Goal: Information Seeking & Learning: Learn about a topic

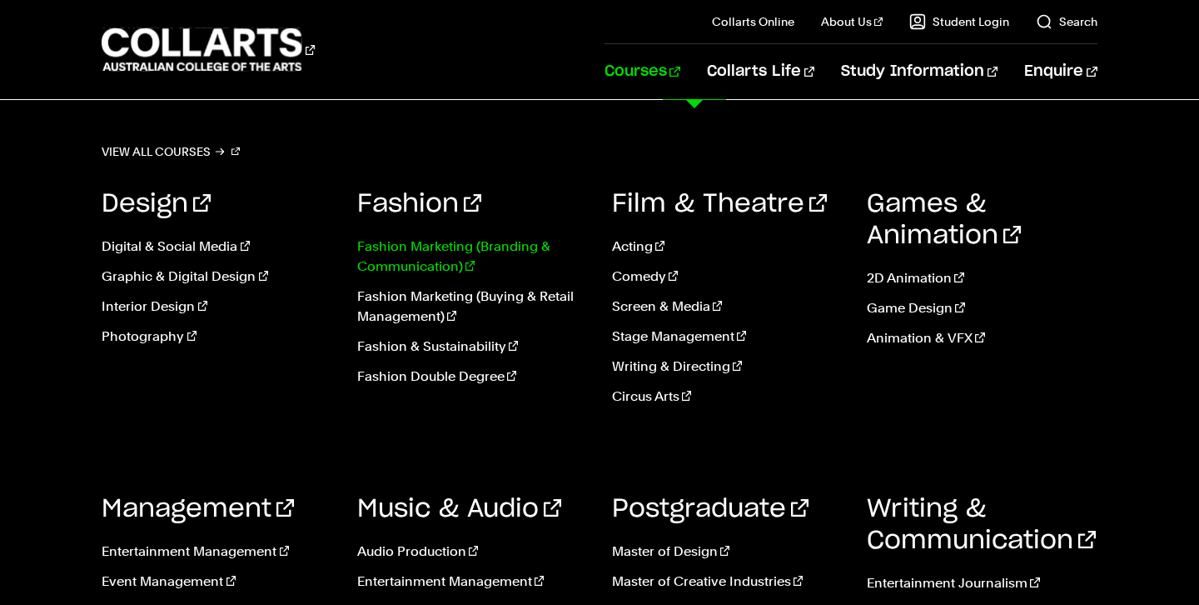
click at [469, 242] on link "Fashion Marketing (Branding & Communication)" at bounding box center [472, 257] width 230 height 40
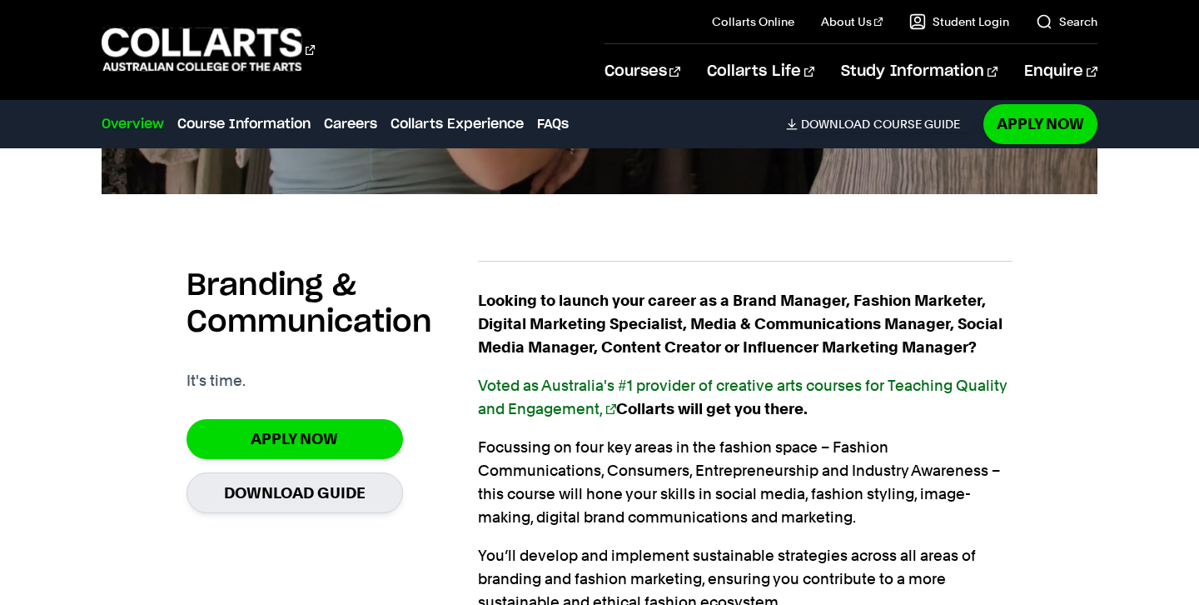
scroll to position [1017, 0]
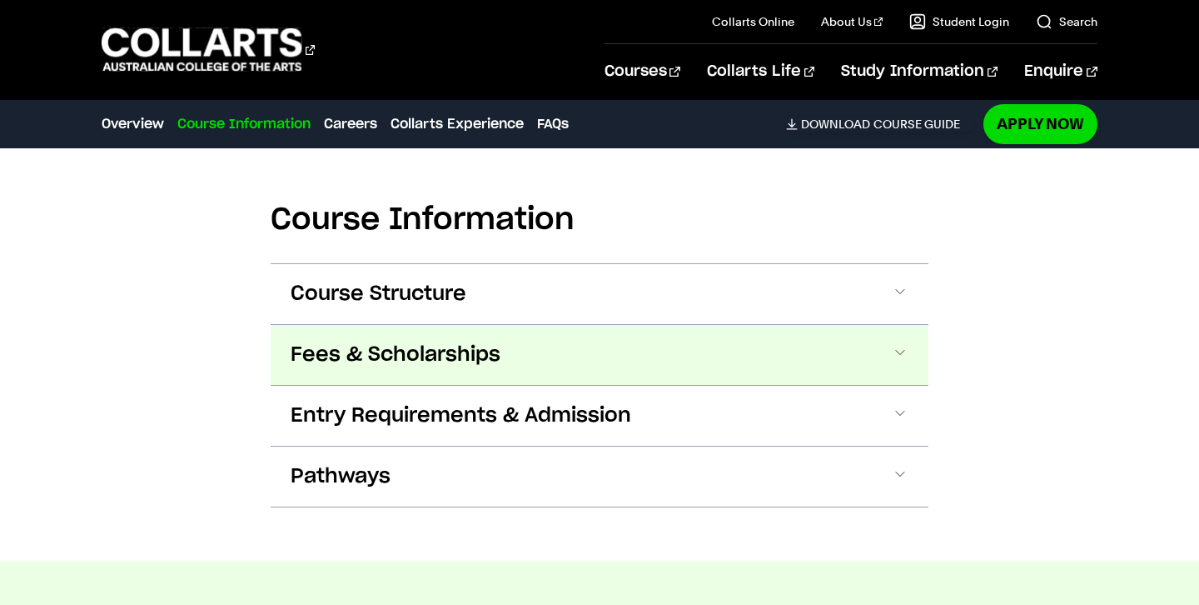
click at [434, 364] on span "Fees & Scholarships" at bounding box center [396, 354] width 210 height 27
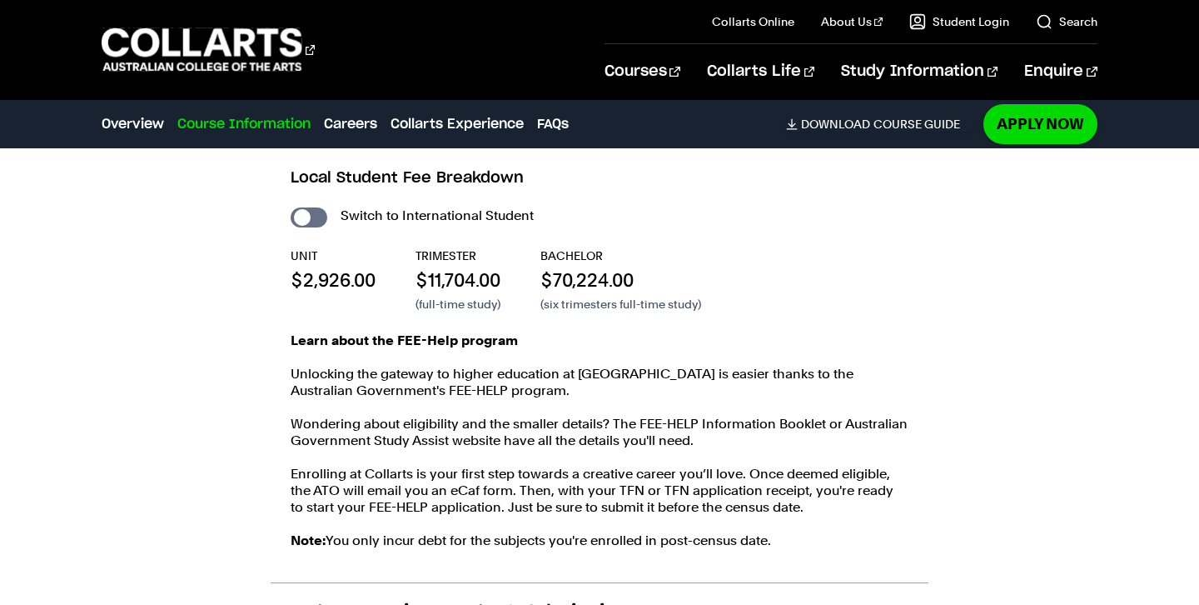
scroll to position [1970, 0]
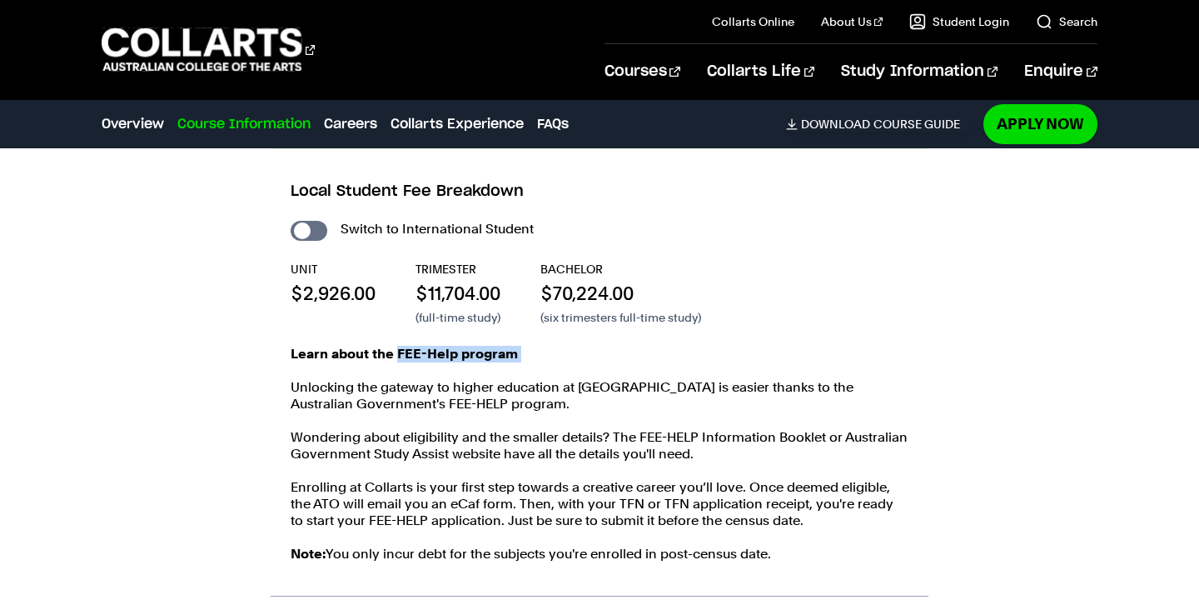
drag, startPoint x: 397, startPoint y: 353, endPoint x: 515, endPoint y: 367, distance: 118.3
click at [515, 367] on div "Learn about the FEE-Help program Unlocking the gateway to higher education at C…" at bounding box center [600, 462] width 618 height 233
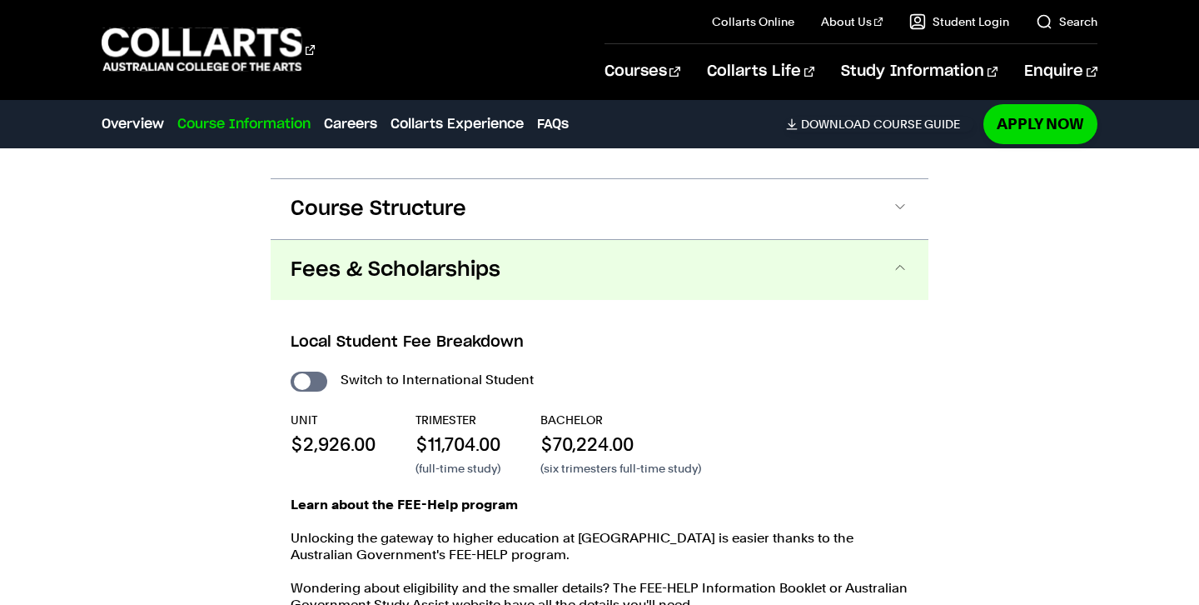
scroll to position [1823, 0]
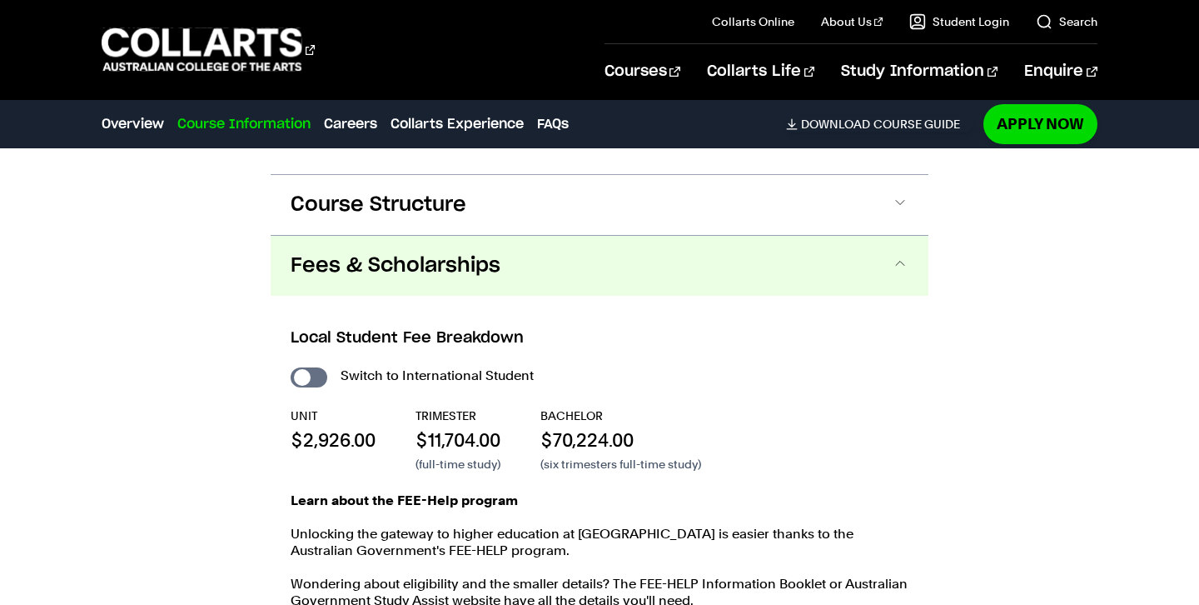
click at [469, 270] on span "Fees & Scholarships" at bounding box center [396, 265] width 210 height 27
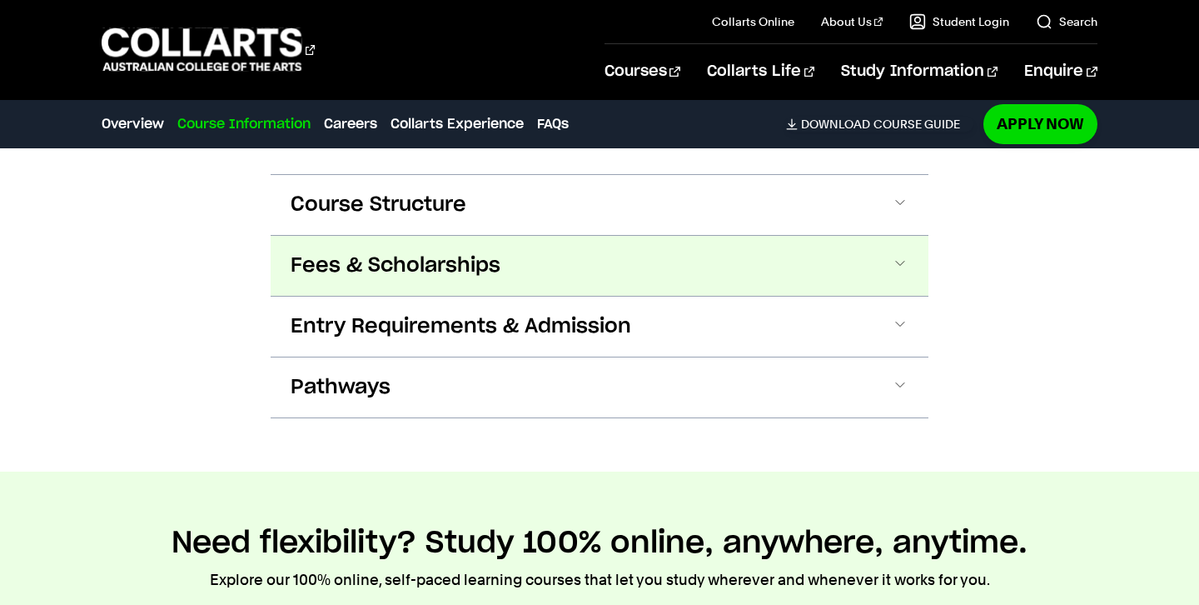
click at [469, 270] on span "Fees & Scholarships" at bounding box center [396, 265] width 210 height 27
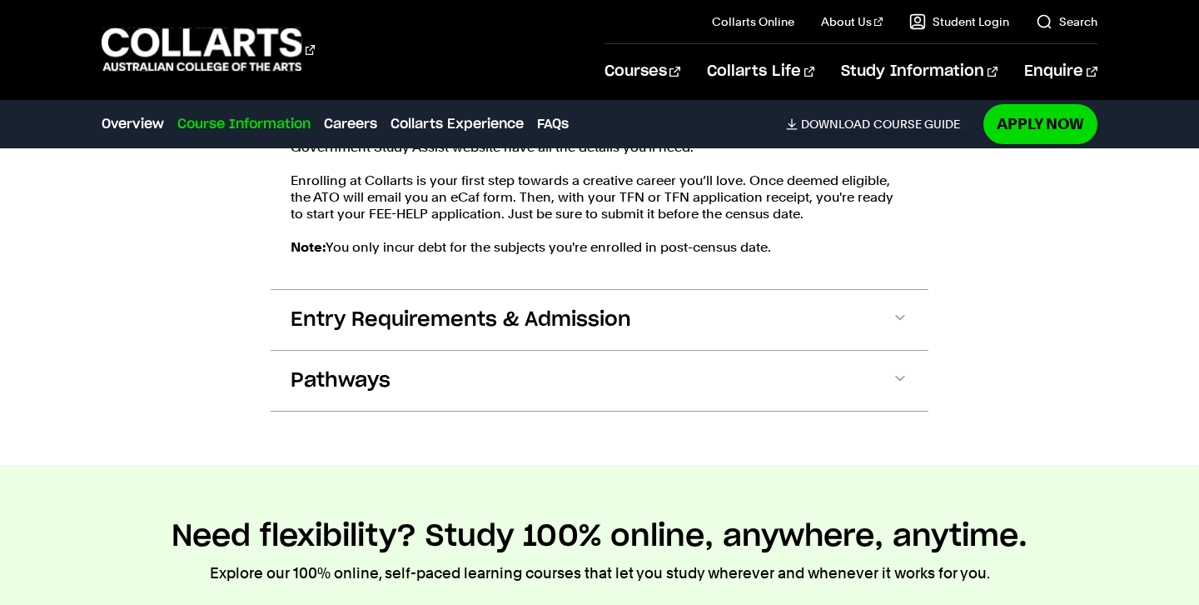
scroll to position [2277, 0]
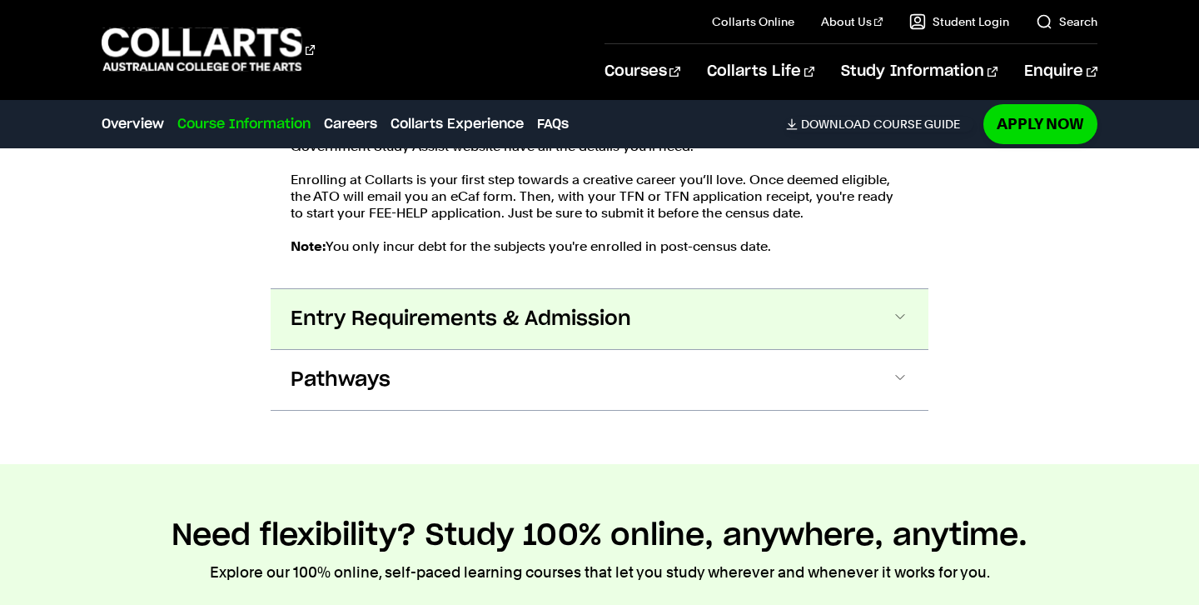
click at [894, 313] on span at bounding box center [900, 319] width 17 height 22
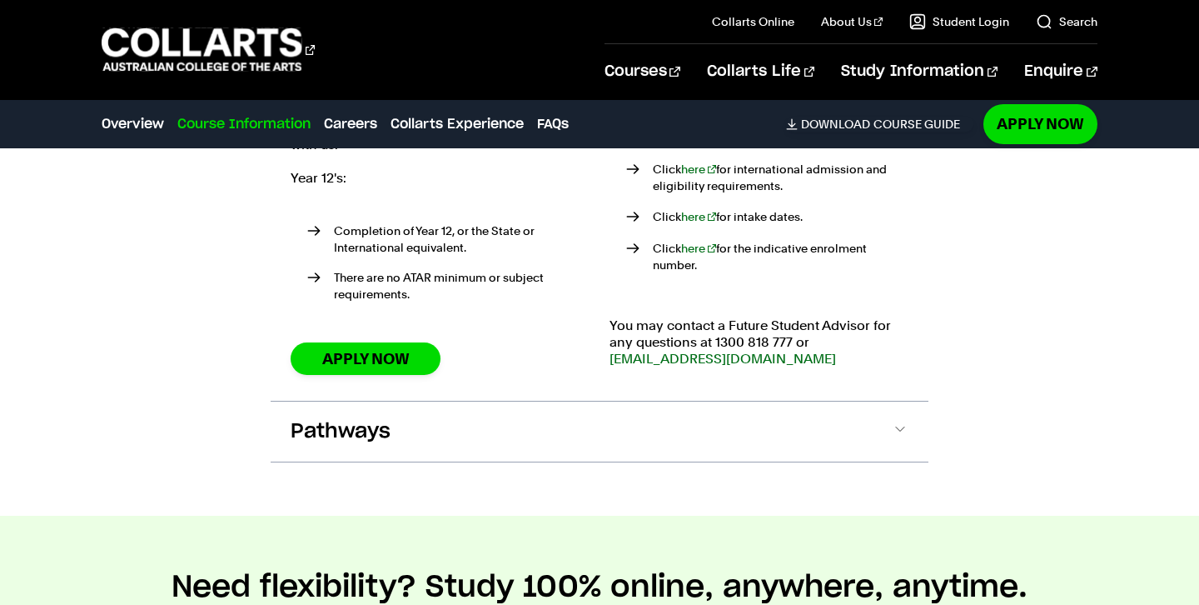
scroll to position [2762, 0]
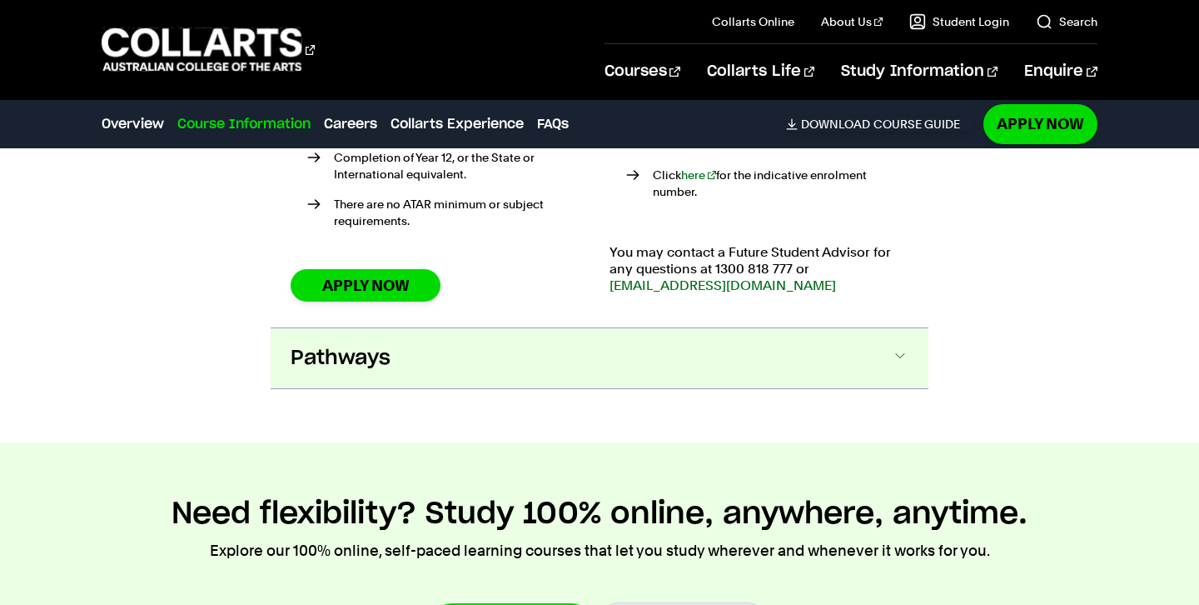
click at [685, 348] on button "Pathways" at bounding box center [600, 358] width 658 height 60
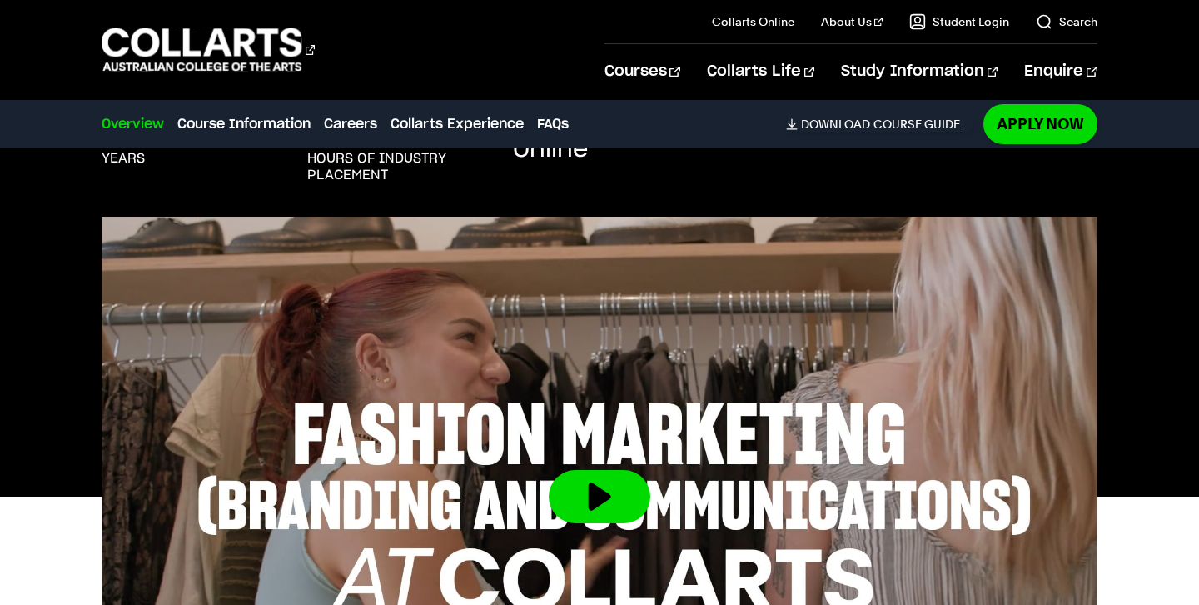
scroll to position [0, 0]
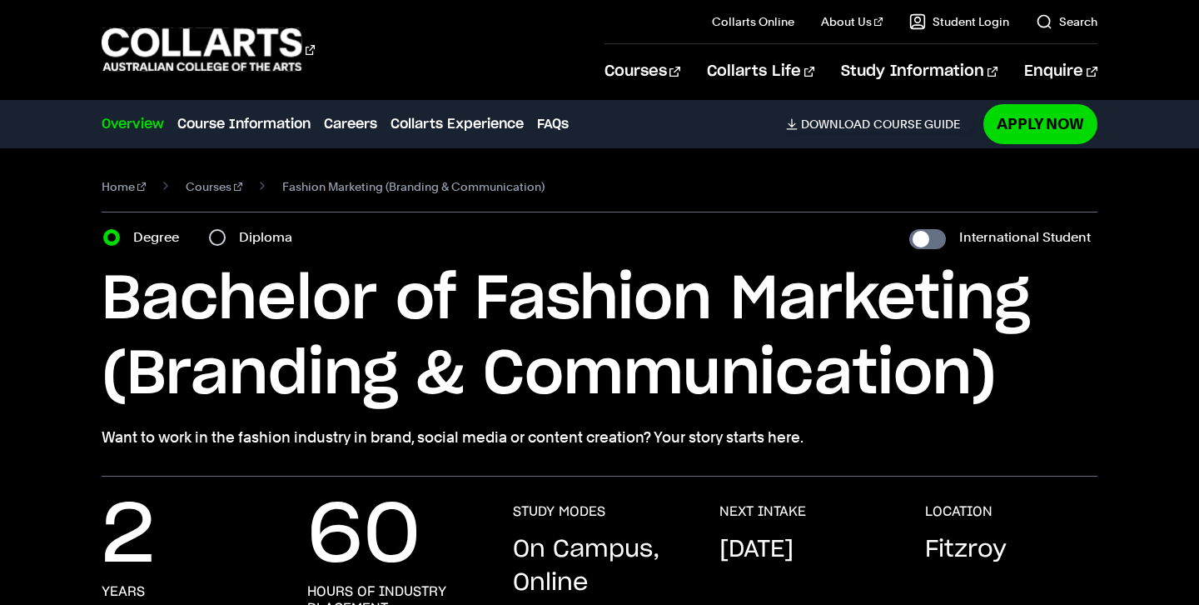
click at [143, 130] on link "Overview" at bounding box center [133, 124] width 62 height 20
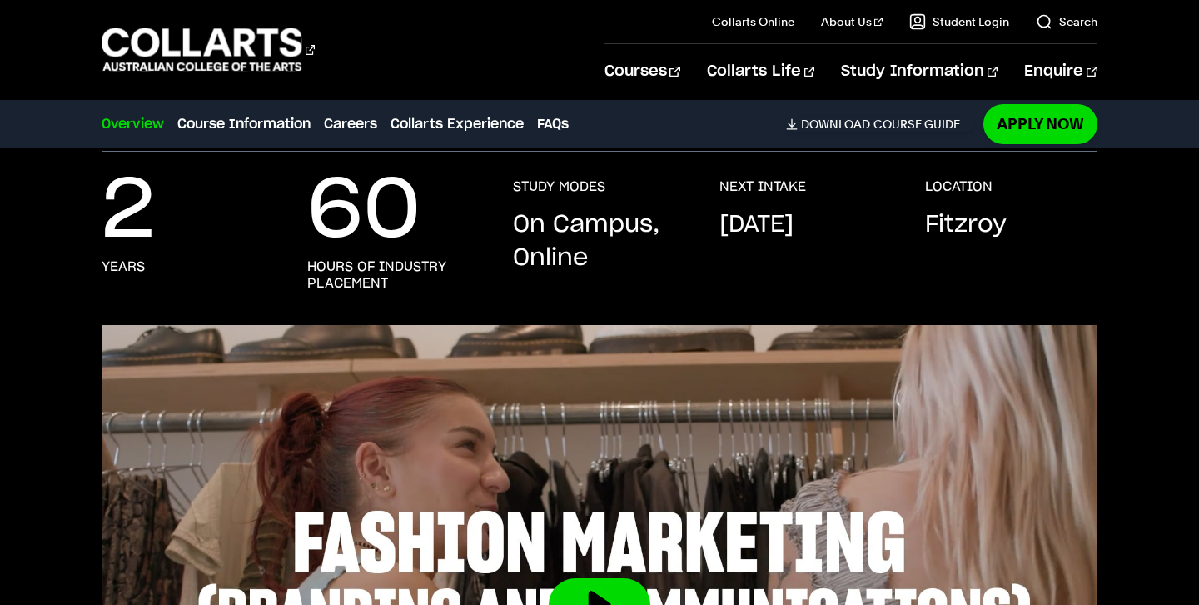
scroll to position [328, 0]
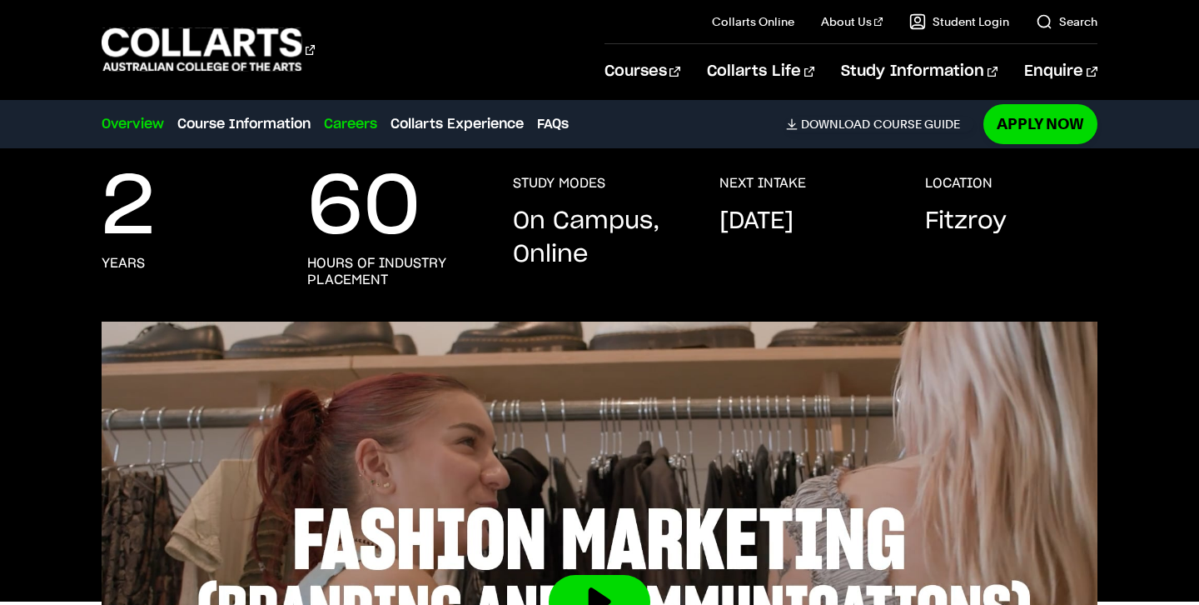
click at [357, 118] on link "Careers" at bounding box center [350, 124] width 53 height 20
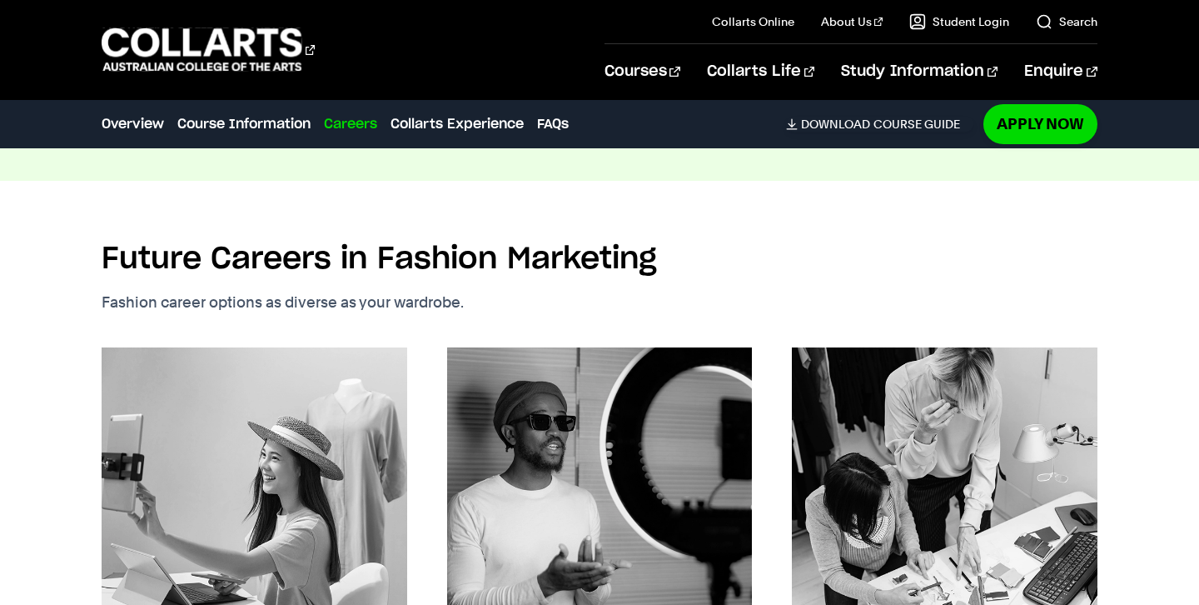
scroll to position [3679, 0]
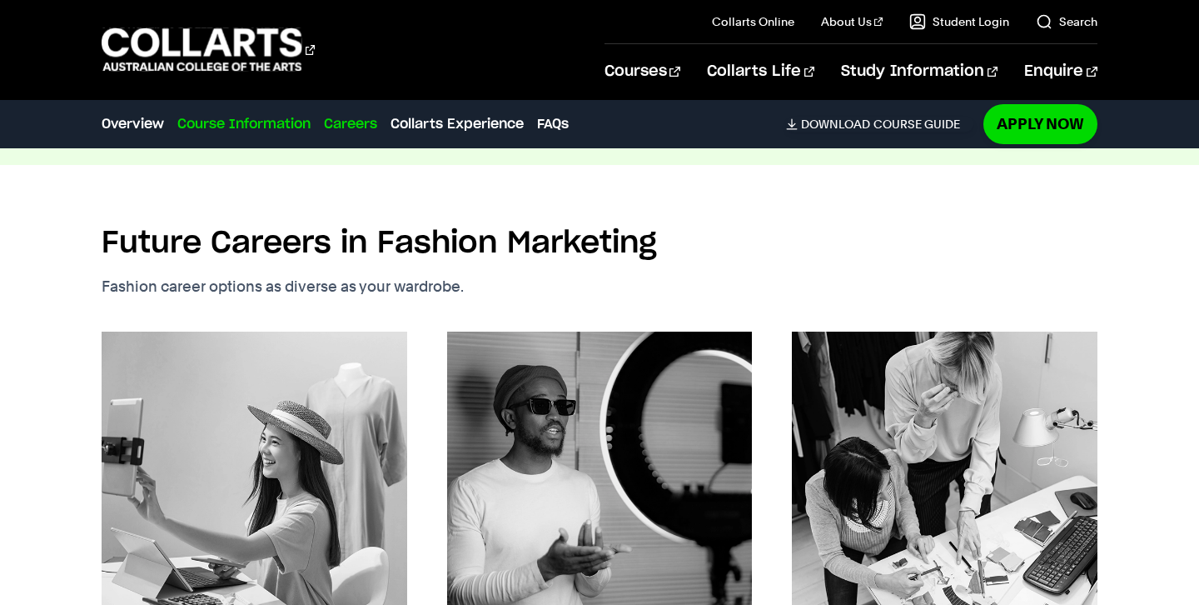
click at [196, 129] on link "Course Information" at bounding box center [243, 124] width 133 height 20
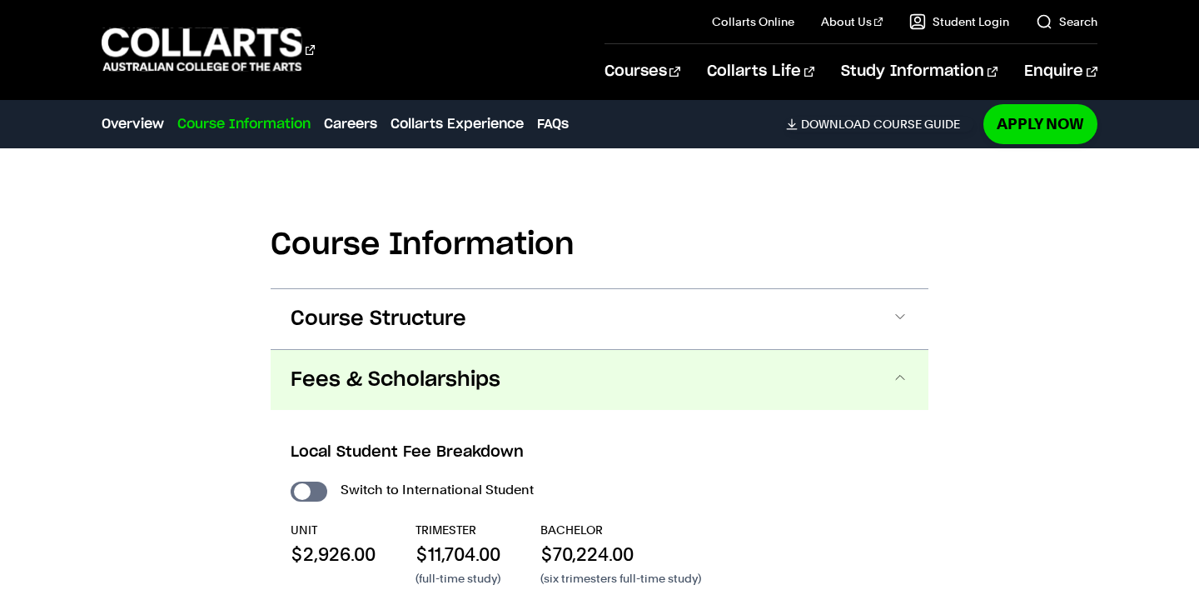
scroll to position [0, 0]
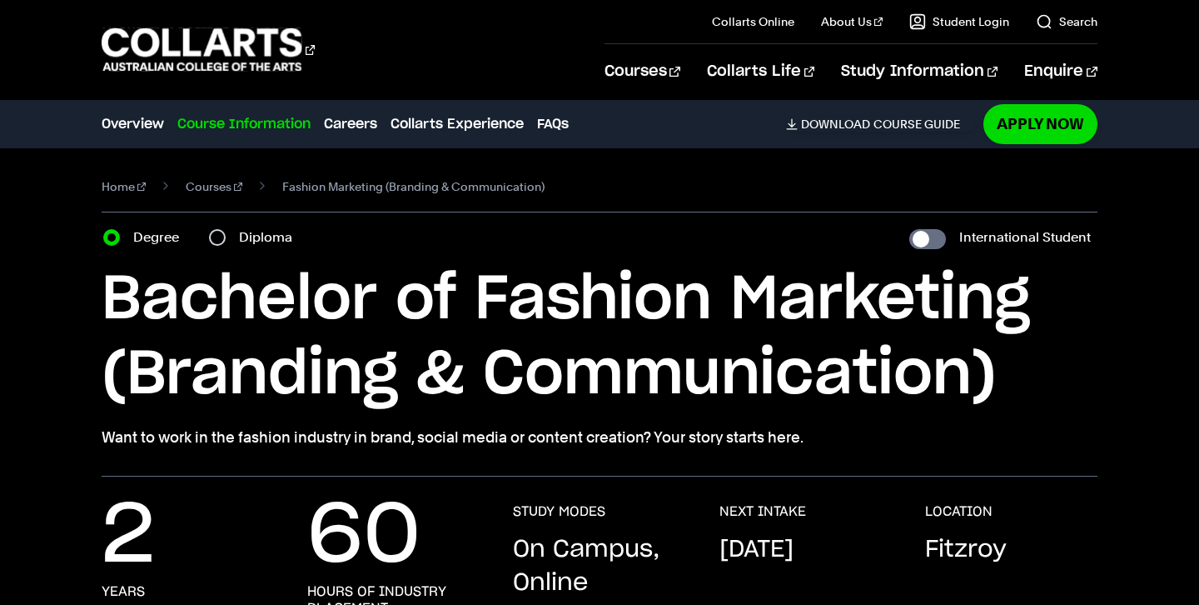
click at [122, 110] on div "Course Information Overview Course Information Careers Collarts Experience FAQs…" at bounding box center [537, 124] width 871 height 47
click at [217, 187] on link "Courses" at bounding box center [214, 186] width 57 height 23
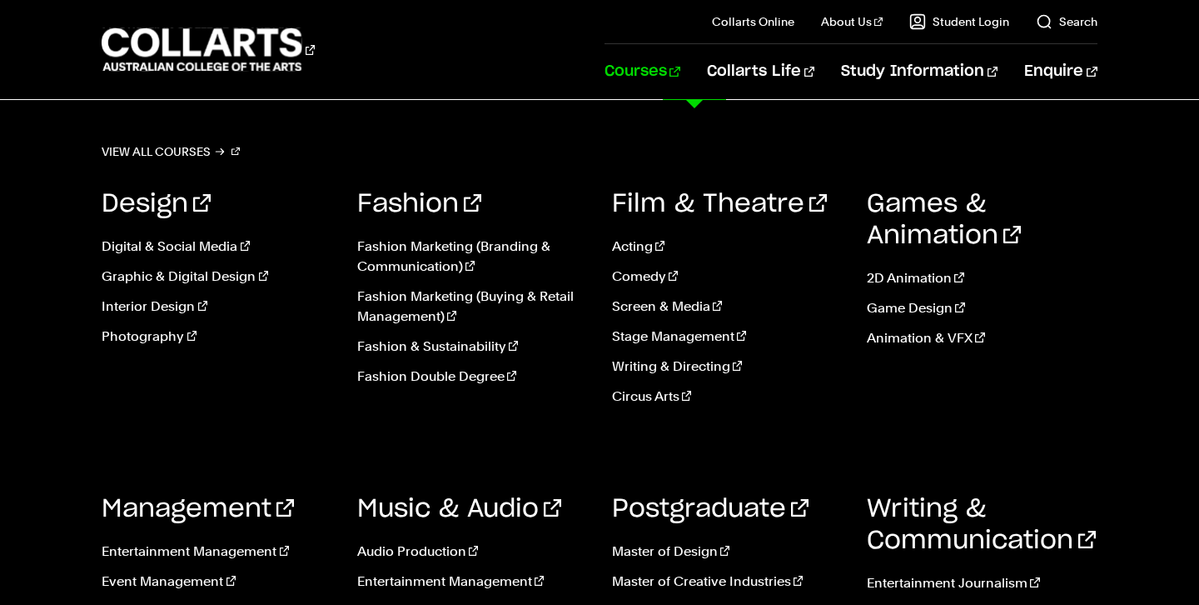
click at [680, 74] on link "Courses" at bounding box center [643, 71] width 76 height 55
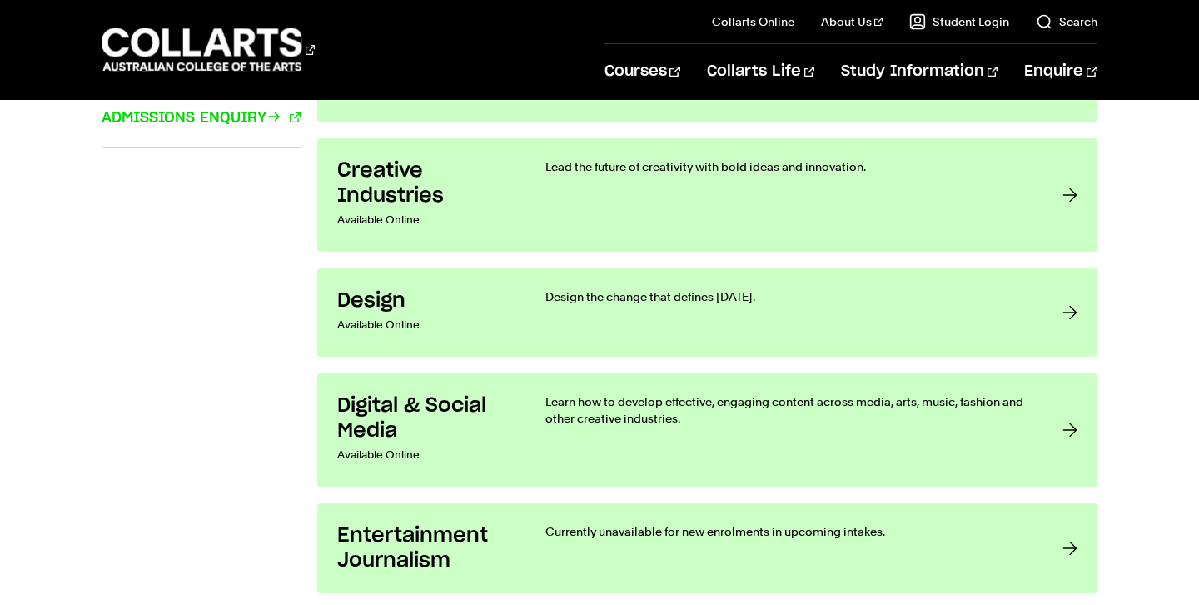
scroll to position [1322, 0]
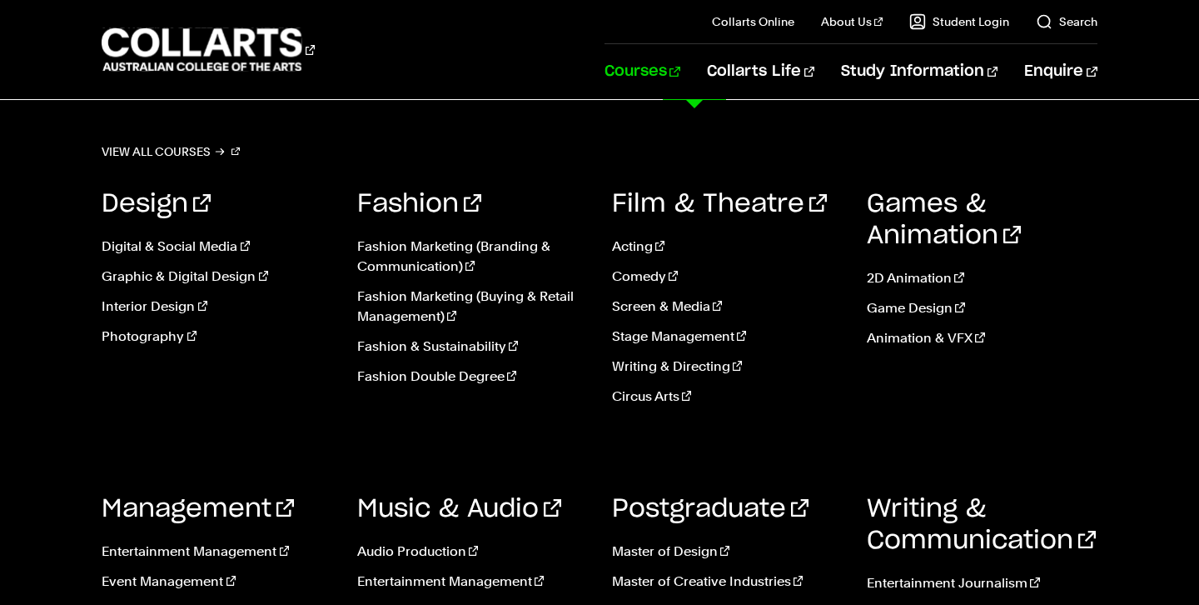
click at [680, 77] on link "Courses" at bounding box center [643, 71] width 76 height 55
click at [154, 309] on link "Interior Design" at bounding box center [217, 306] width 230 height 20
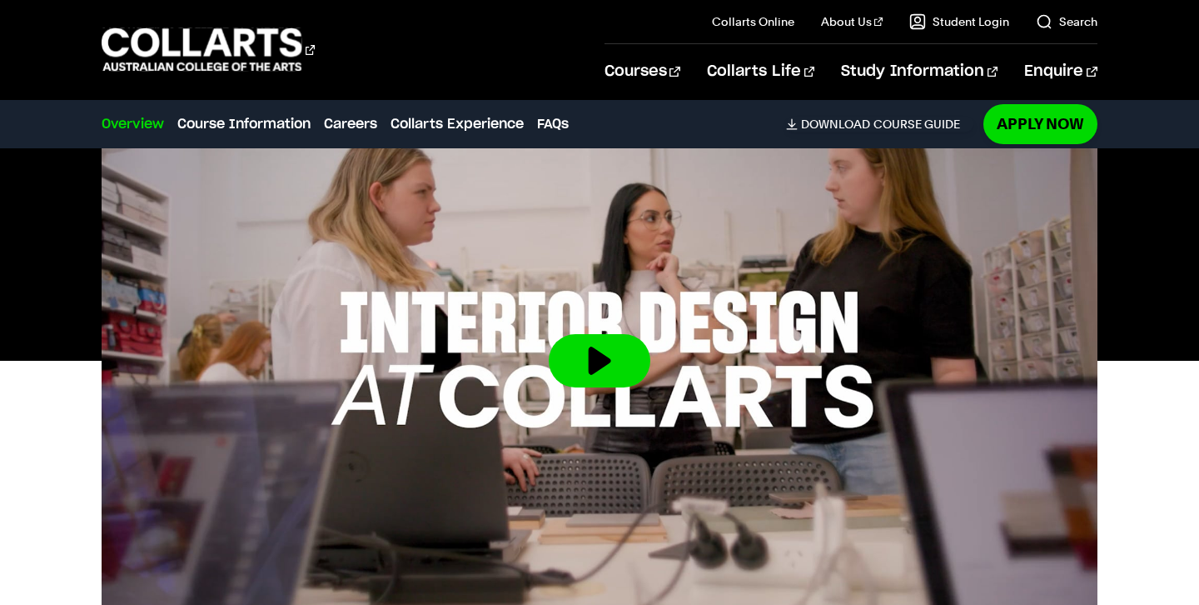
scroll to position [610, 0]
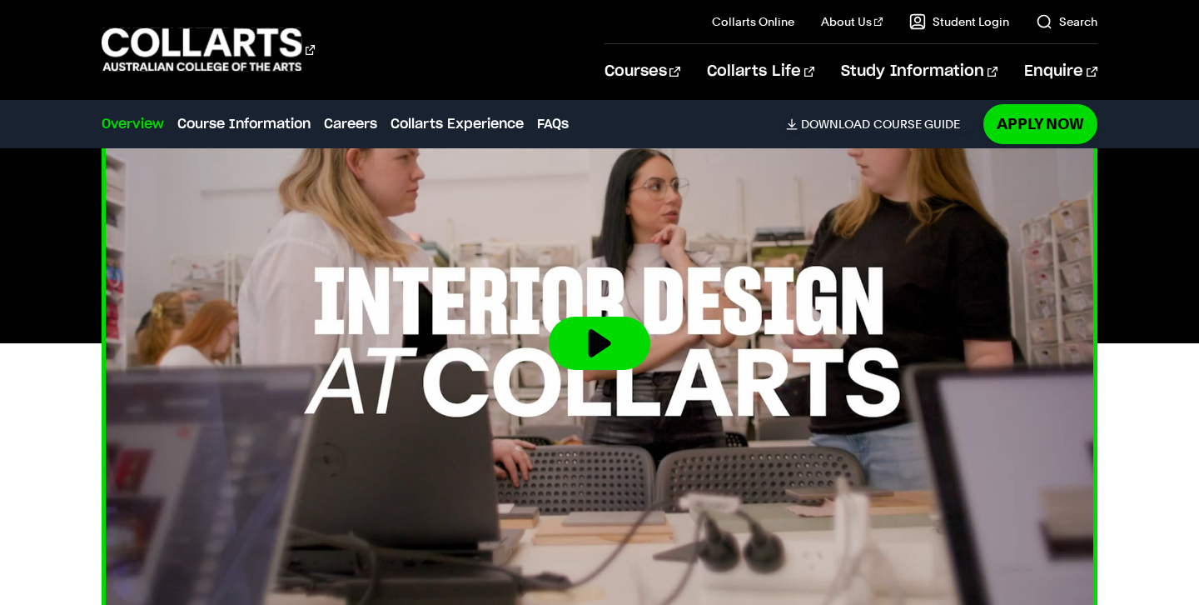
click at [583, 351] on button at bounding box center [600, 342] width 102 height 53
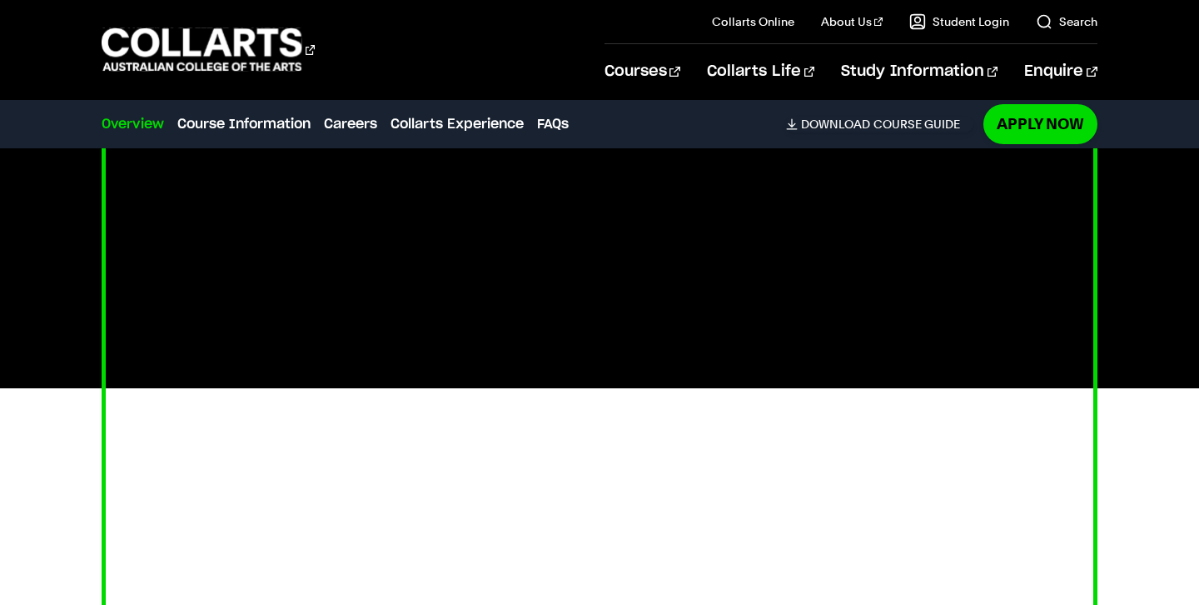
scroll to position [561, 0]
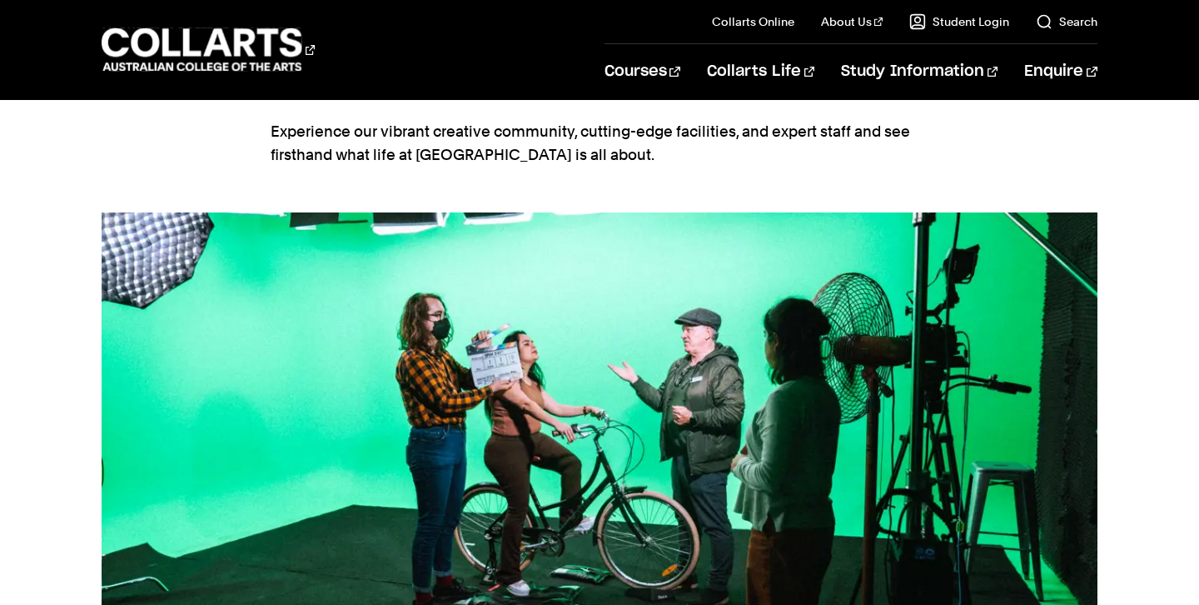
scroll to position [988, 0]
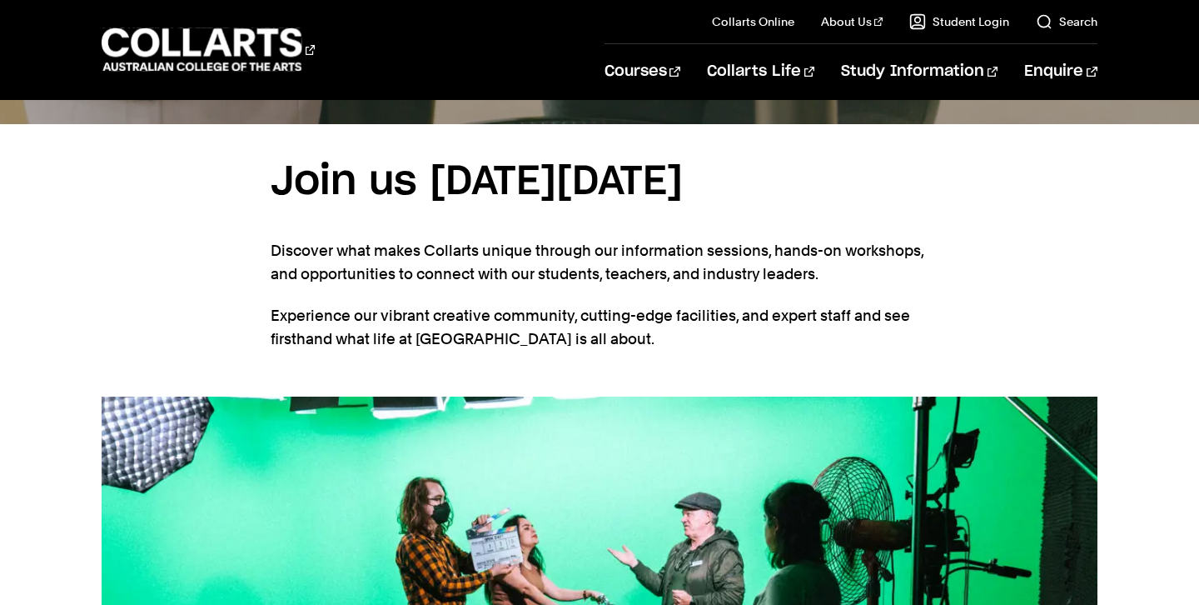
drag, startPoint x: 575, startPoint y: 258, endPoint x: 291, endPoint y: 219, distance: 286.7
click at [291, 215] on h3 "Join us on Saturday, 30th August 2025" at bounding box center [600, 183] width 658 height 64
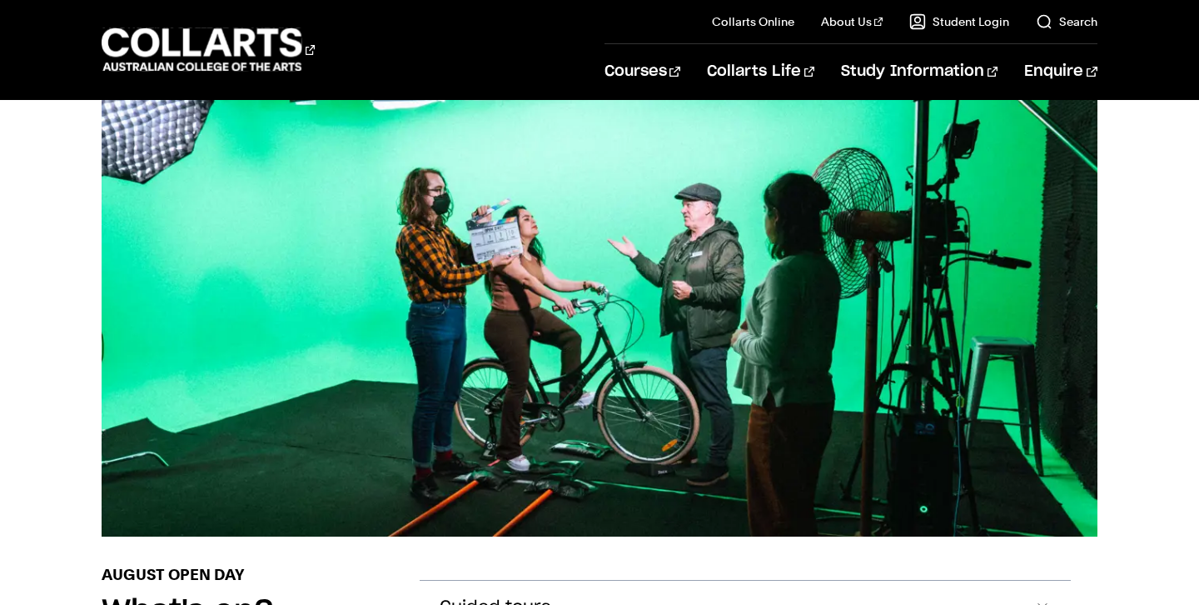
scroll to position [1295, 0]
